Goal: Transaction & Acquisition: Purchase product/service

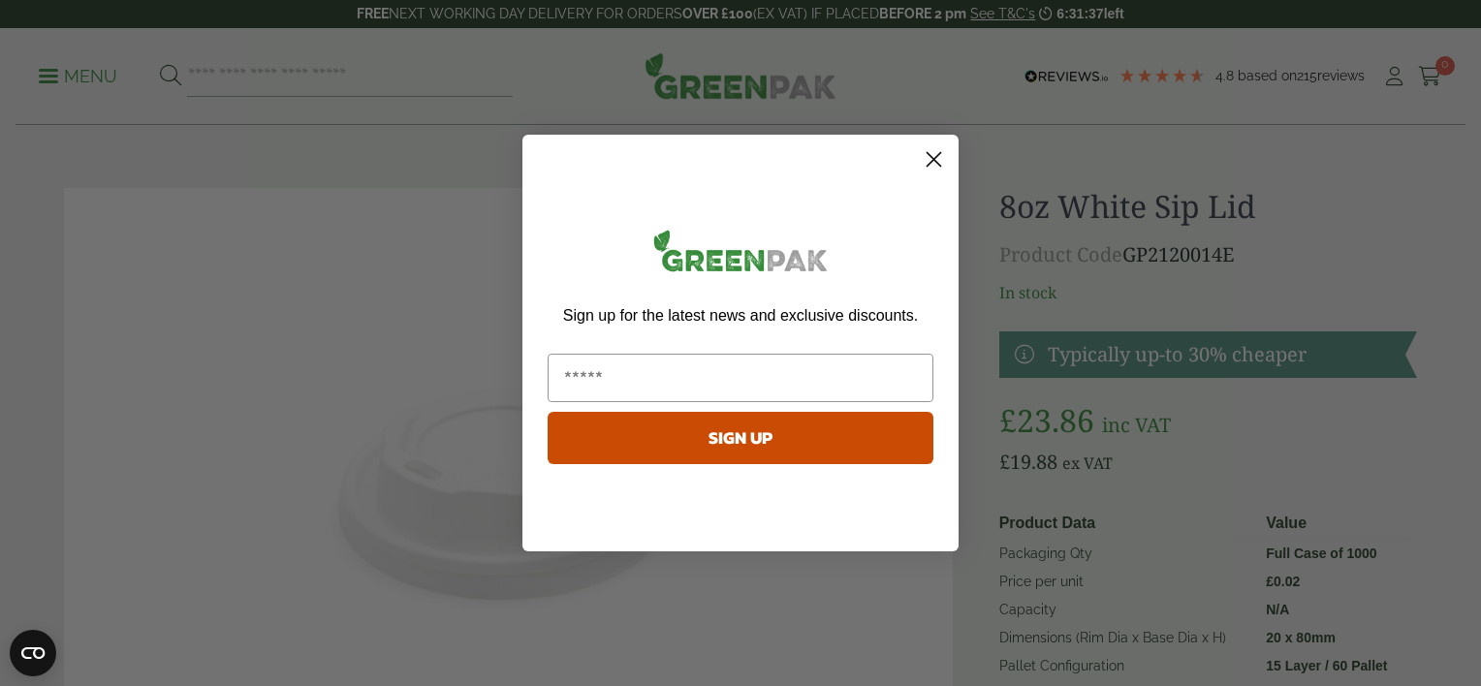
click at [933, 159] on icon "Close dialog" at bounding box center [934, 160] width 14 height 14
